Goal: Task Accomplishment & Management: Use online tool/utility

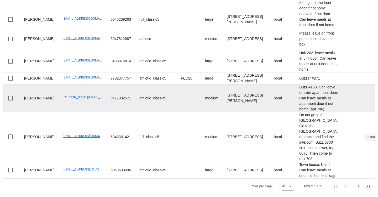
scroll to position [683, 0]
click at [176, 85] on td at bounding box center [188, 99] width 24 height 28
drag, startPoint x: 216, startPoint y: 19, endPoint x: 216, endPoint y: 47, distance: 28.3
click at [222, 85] on td "706-1212 Howe St, Vancouver, V6Z2M9" at bounding box center [246, 99] width 48 height 28
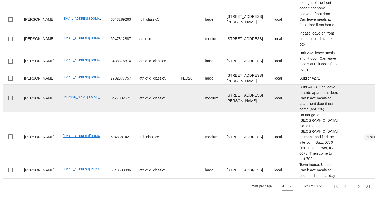
drag, startPoint x: 217, startPoint y: 37, endPoint x: 217, endPoint y: 17, distance: 19.4
click at [222, 85] on td "706-1212 Howe St, Vancouver, V6Z2M9" at bounding box center [246, 99] width 48 height 28
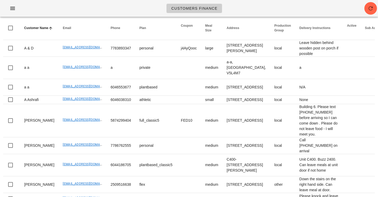
scroll to position [0, 0]
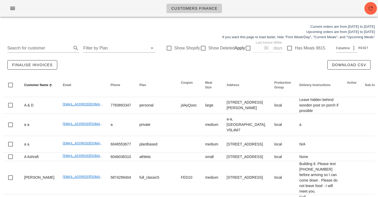
click at [234, 9] on div "Customers Finance" at bounding box center [189, 8] width 378 height 17
click at [149, 22] on div "Current orders are from Sunday Sep 07 to Saturday Sep 13 Upcoming orders are fr…" at bounding box center [189, 32] width 378 height 22
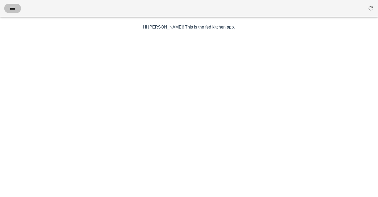
click at [11, 10] on icon "button" at bounding box center [12, 8] width 6 height 6
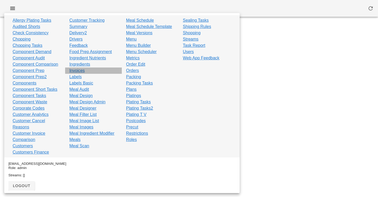
click at [79, 71] on link "Invoices" at bounding box center [76, 71] width 15 height 6
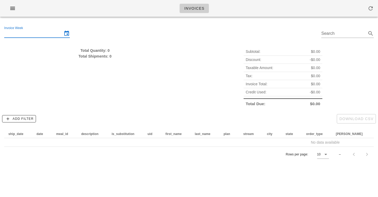
click at [42, 36] on input "Invoice Week" at bounding box center [33, 33] width 58 height 8
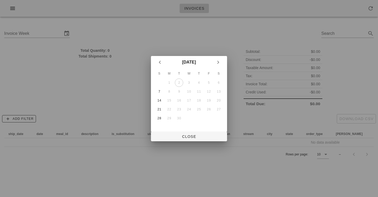
click at [170, 45] on div at bounding box center [189, 98] width 378 height 197
click at [159, 92] on div "7" at bounding box center [159, 92] width 8 height 4
click at [179, 132] on button "Close" at bounding box center [189, 136] width 76 height 9
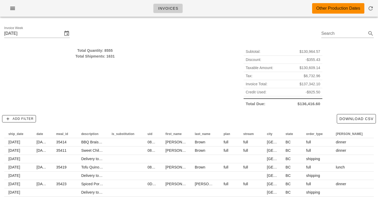
click at [106, 50] on div "Total Quantity: 8555" at bounding box center [94, 51] width 181 height 6
click at [49, 36] on input "Sunday September 7" at bounding box center [33, 33] width 58 height 8
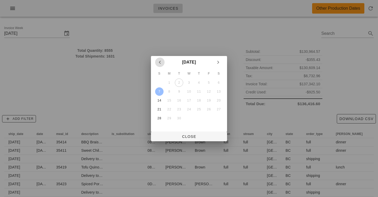
click at [161, 63] on icon "Previous month" at bounding box center [160, 62] width 6 height 6
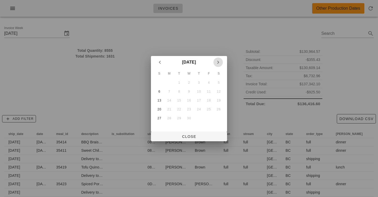
click at [221, 62] on span "Next month" at bounding box center [217, 62] width 9 height 6
click at [160, 92] on div "4" at bounding box center [159, 92] width 8 height 4
click at [160, 93] on div "4" at bounding box center [159, 92] width 8 height 4
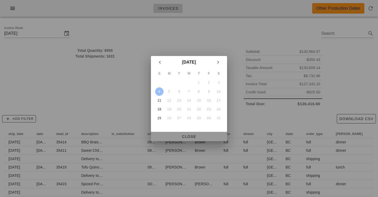
click at [194, 139] on span "Close" at bounding box center [189, 137] width 68 height 4
type input "Sunday May 4"
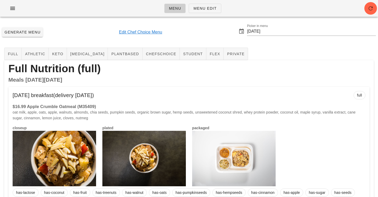
click at [144, 17] on div at bounding box center [188, 10] width 371 height 15
click at [289, 12] on div "Menu Menu Edit" at bounding box center [189, 8] width 378 height 17
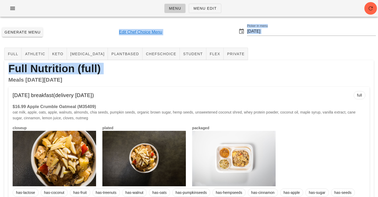
drag, startPoint x: 289, startPoint y: 12, endPoint x: 276, endPoint y: 89, distance: 77.6
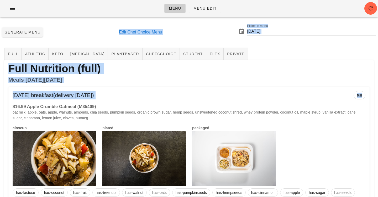
click at [280, 72] on div "Full Nutrition (full)" at bounding box center [188, 68] width 369 height 17
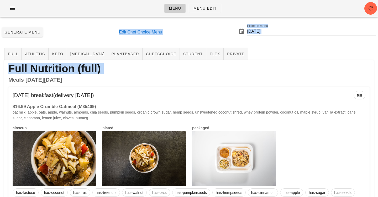
drag, startPoint x: 280, startPoint y: 72, endPoint x: 280, endPoint y: -10, distance: 81.5
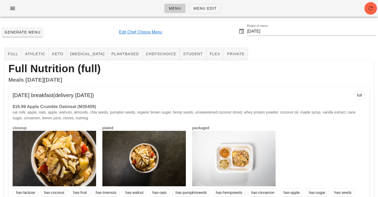
click at [277, 12] on div "Menu Menu Edit" at bounding box center [189, 8] width 378 height 17
drag, startPoint x: 277, startPoint y: 8, endPoint x: 277, endPoint y: 106, distance: 98.1
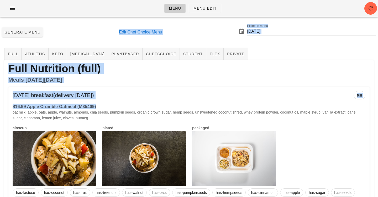
click at [275, 77] on div "Full Nutrition (full)" at bounding box center [188, 68] width 369 height 17
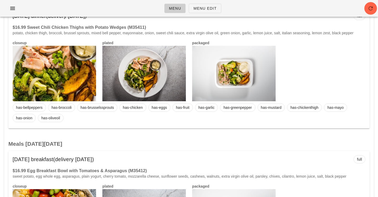
scroll to position [329, 0]
